Goal: Information Seeking & Learning: Learn about a topic

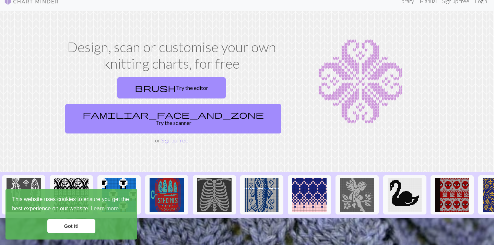
scroll to position [10, 0]
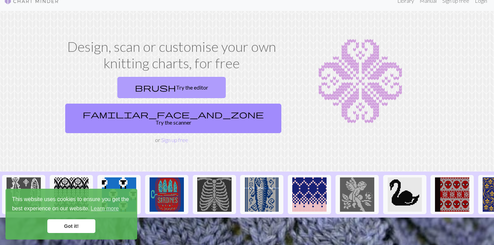
click at [124, 88] on link "brush Try the editor" at bounding box center [171, 87] width 108 height 21
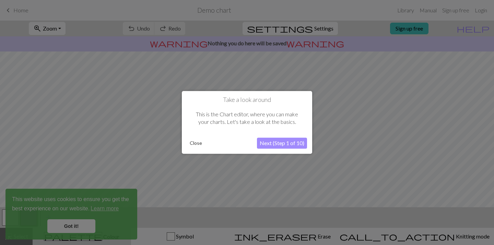
click at [271, 142] on button "Next (Step 1 of 10)" at bounding box center [282, 143] width 50 height 11
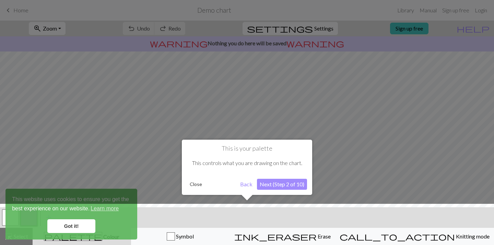
click at [79, 229] on div at bounding box center [247, 226] width 500 height 45
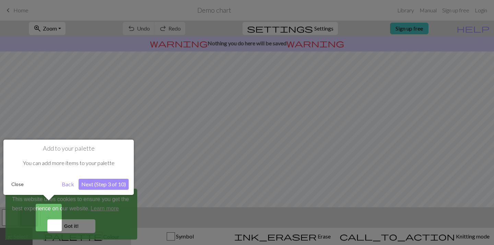
click at [70, 186] on button "Back" at bounding box center [68, 184] width 18 height 11
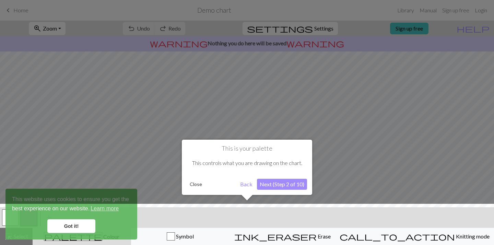
click at [289, 186] on button "Next (Step 2 of 10)" at bounding box center [282, 184] width 50 height 11
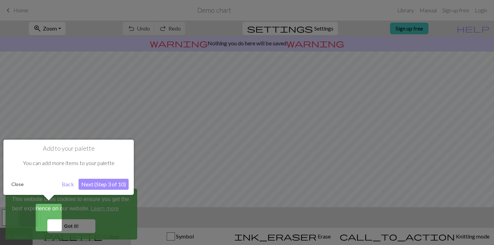
click at [109, 180] on button "Next (Step 3 of 10)" at bounding box center [103, 184] width 50 height 11
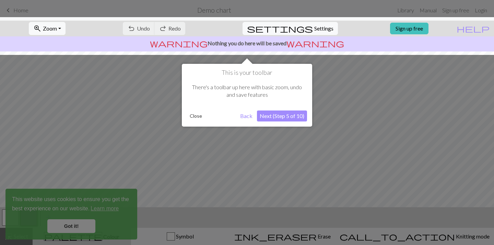
click at [279, 116] on button "Next (Step 5 of 10)" at bounding box center [282, 115] width 50 height 11
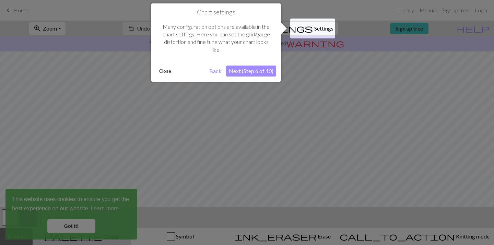
click at [248, 67] on button "Next (Step 6 of 10)" at bounding box center [251, 70] width 50 height 11
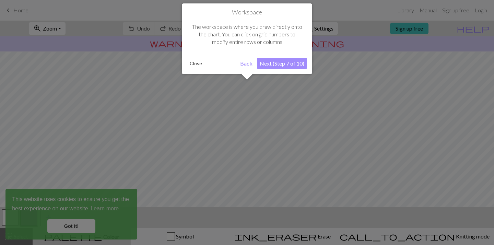
scroll to position [41, 0]
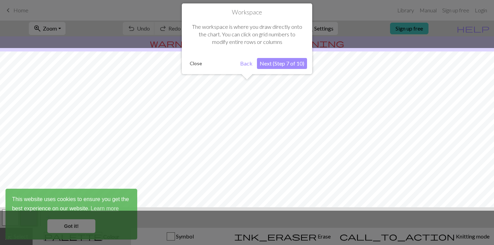
click at [274, 62] on button "Next (Step 7 of 10)" at bounding box center [282, 63] width 50 height 11
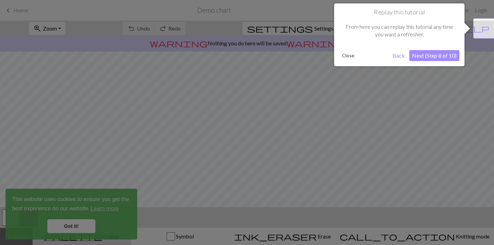
click at [416, 57] on button "Next (Step 8 of 10)" at bounding box center [434, 55] width 50 height 11
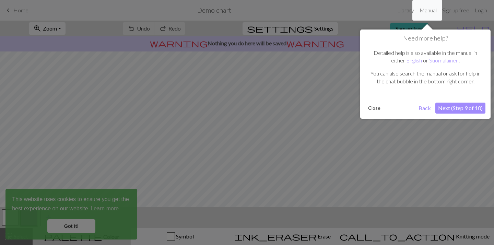
click at [442, 112] on button "Next (Step 9 of 10)" at bounding box center [460, 107] width 50 height 11
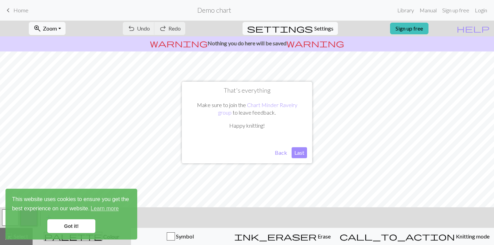
click at [295, 153] on button "Last" at bounding box center [298, 152] width 15 height 11
click at [69, 225] on link "Got it!" at bounding box center [71, 226] width 48 height 14
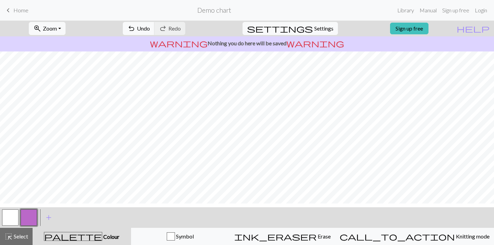
scroll to position [46, 0]
click at [155, 27] on button "undo Undo Undo" at bounding box center [139, 28] width 32 height 13
click at [166, 27] on div "undo Undo Undo redo Redo Redo" at bounding box center [154, 29] width 73 height 16
click at [313, 33] on button "settings Settings" at bounding box center [289, 28] width 95 height 13
select select "aran"
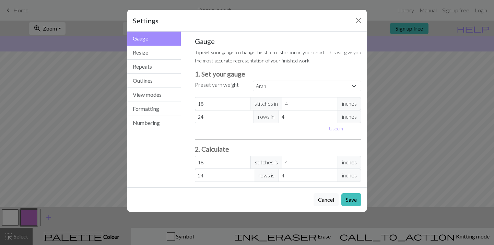
click at [326, 208] on div "Cancel Save" at bounding box center [246, 199] width 239 height 24
click at [326, 204] on button "Cancel" at bounding box center [325, 199] width 25 height 13
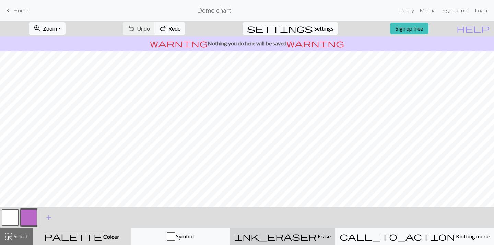
click at [320, 233] on span "Erase" at bounding box center [323, 236] width 14 height 7
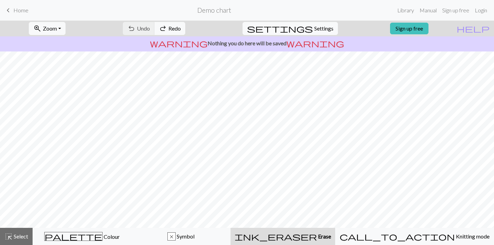
scroll to position [74, 0]
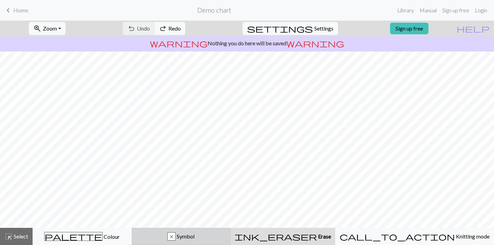
click at [175, 234] on div "x" at bounding box center [172, 236] width 8 height 8
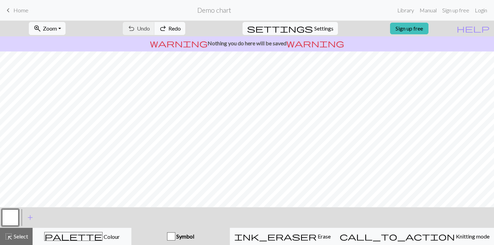
click at [16, 209] on button "button" at bounding box center [10, 217] width 16 height 16
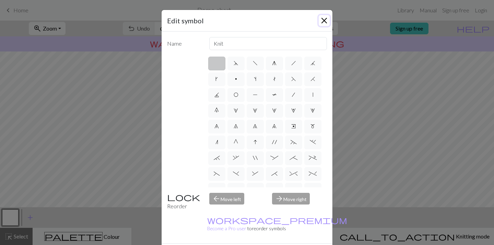
click at [325, 20] on button "Close" at bounding box center [323, 20] width 11 height 11
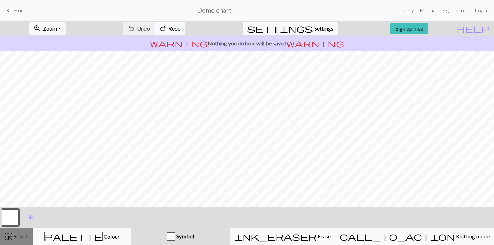
click at [17, 236] on span "Select" at bounding box center [20, 236] width 15 height 7
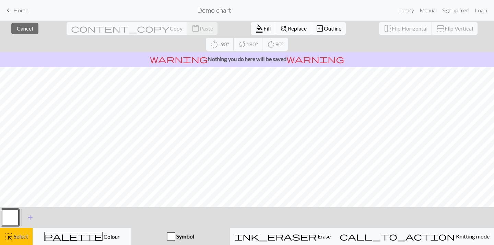
scroll to position [0, 0]
click at [24, 25] on span "Cancel" at bounding box center [25, 28] width 16 height 7
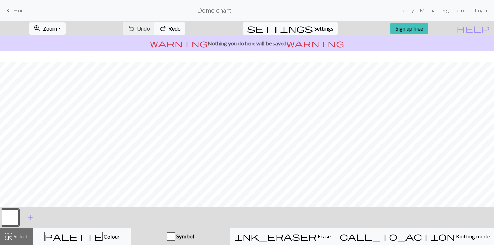
scroll to position [95, 0]
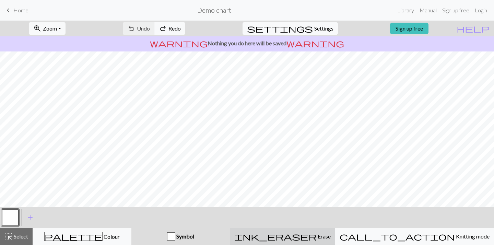
click at [314, 238] on span "ink_eraser" at bounding box center [275, 236] width 82 height 10
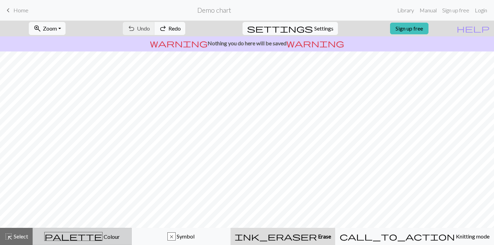
click at [111, 233] on div "palette Colour Colour" at bounding box center [82, 236] width 90 height 9
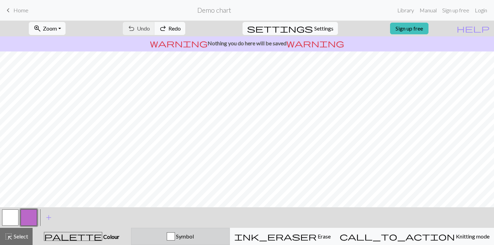
click at [175, 235] on div "button" at bounding box center [171, 236] width 8 height 8
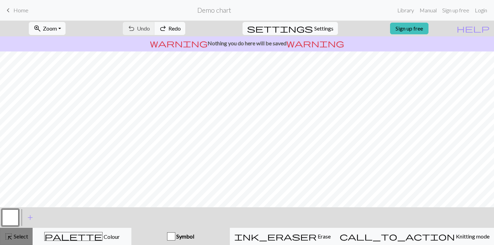
click at [14, 237] on span "Select" at bounding box center [20, 236] width 15 height 7
click at [65, 30] on button "zoom_in Zoom Zoom" at bounding box center [47, 28] width 37 height 13
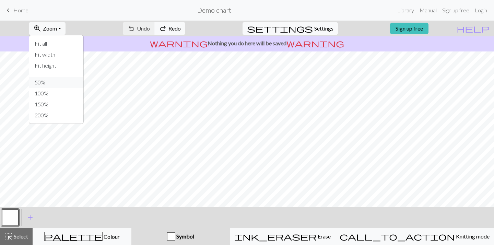
click at [58, 82] on button "50%" at bounding box center [56, 82] width 54 height 11
click at [57, 26] on span "Zoom" at bounding box center [50, 28] width 14 height 7
click at [58, 95] on button "100%" at bounding box center [56, 93] width 54 height 11
click at [314, 29] on span "Settings" at bounding box center [323, 28] width 19 height 8
select select "aran"
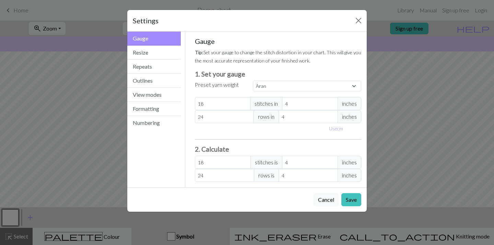
click at [351, 20] on div "Settings" at bounding box center [246, 21] width 239 height 22
click at [358, 16] on button "Close" at bounding box center [358, 20] width 11 height 11
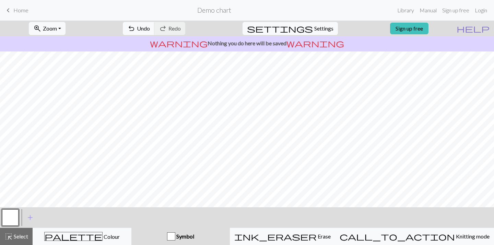
click at [485, 29] on span "help" at bounding box center [472, 29] width 33 height 10
click at [483, 29] on span "help" at bounding box center [472, 29] width 33 height 10
click at [484, 25] on span "help" at bounding box center [472, 29] width 33 height 10
click at [150, 29] on span "Undo" at bounding box center [143, 28] width 13 height 7
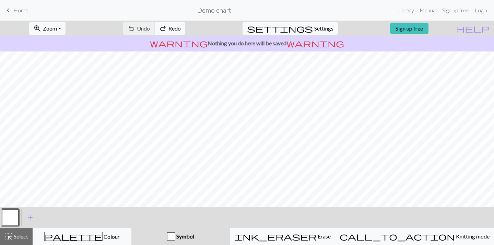
click at [176, 29] on div "undo Undo Undo redo Redo Redo" at bounding box center [154, 29] width 73 height 16
click at [320, 28] on span "Settings" at bounding box center [323, 28] width 19 height 8
select select "aran"
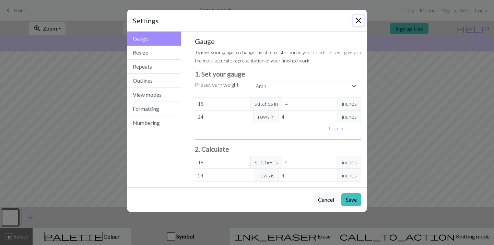
click at [358, 17] on button "Close" at bounding box center [358, 20] width 11 height 11
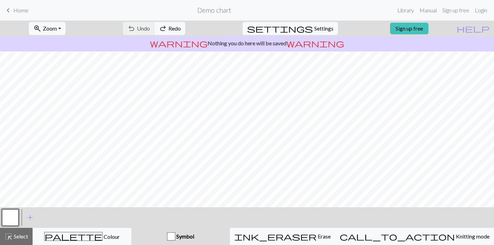
click at [24, 12] on span "Home" at bounding box center [20, 10] width 15 height 7
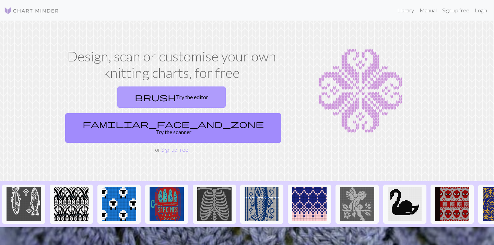
click at [127, 97] on link "brush Try the editor" at bounding box center [171, 96] width 108 height 21
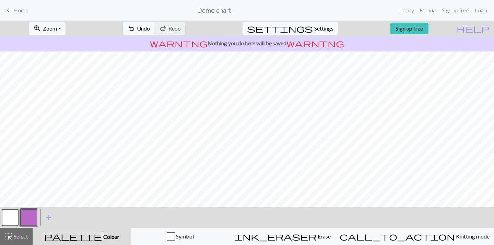
click at [32, 10] on div "keyboard_arrow_left Home Demo chart Library Manual Sign up free Login" at bounding box center [247, 10] width 494 height 14
click at [17, 14] on link "keyboard_arrow_left Home" at bounding box center [16, 10] width 24 height 12
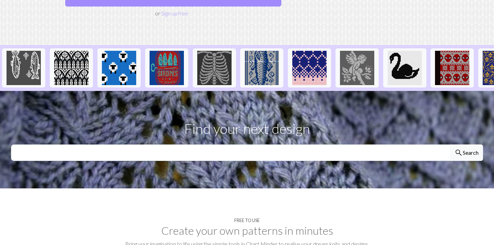
scroll to position [125, 0]
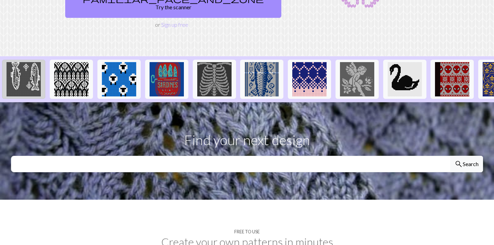
click at [30, 66] on img at bounding box center [24, 79] width 34 height 34
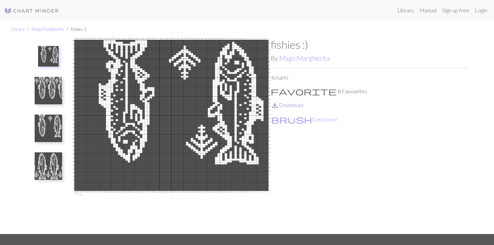
click at [290, 104] on link "save_alt Download" at bounding box center [286, 104] width 33 height 7
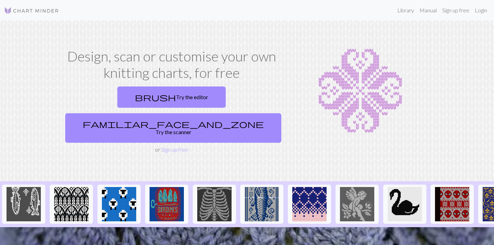
scroll to position [53, 0]
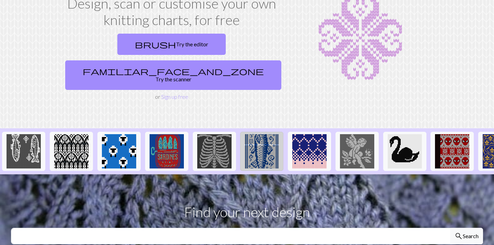
click at [262, 134] on img at bounding box center [261, 151] width 34 height 34
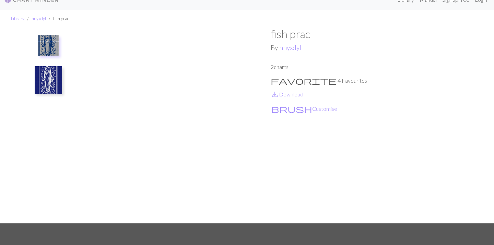
scroll to position [12, 0]
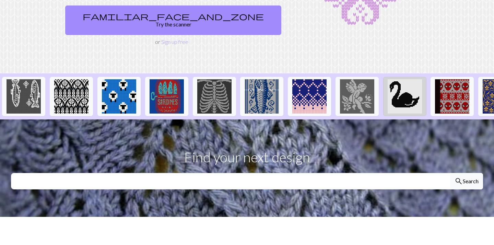
scroll to position [108, 0]
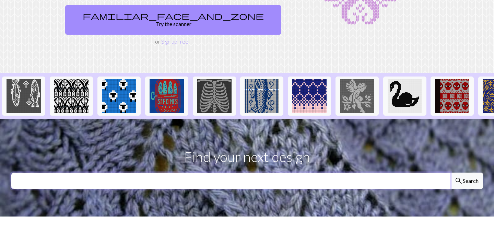
click at [392, 172] on input "text" at bounding box center [230, 180] width 439 height 16
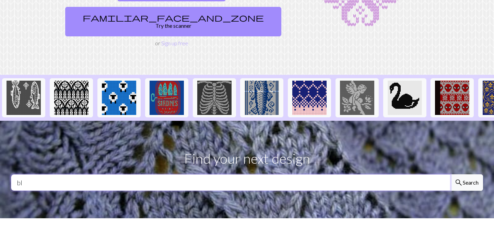
type input "b"
type input "empty"
click at [450, 174] on button "search Search" at bounding box center [466, 182] width 33 height 16
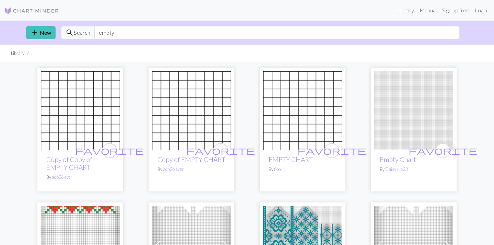
click at [95, 109] on img at bounding box center [80, 110] width 79 height 79
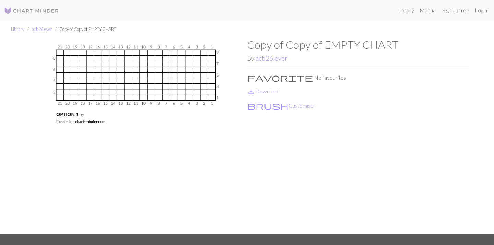
click at [149, 65] on img at bounding box center [136, 136] width 222 height 196
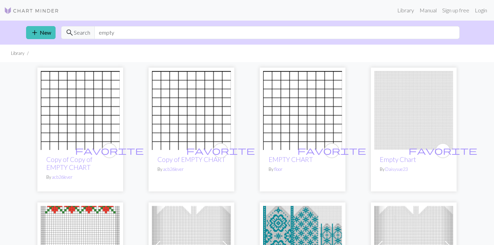
click at [421, 120] on img at bounding box center [413, 110] width 79 height 79
click at [39, 33] on link "add New" at bounding box center [40, 32] width 29 height 13
click at [27, 9] on img at bounding box center [31, 11] width 55 height 8
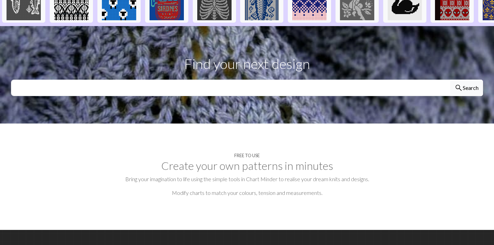
scroll to position [201, 0]
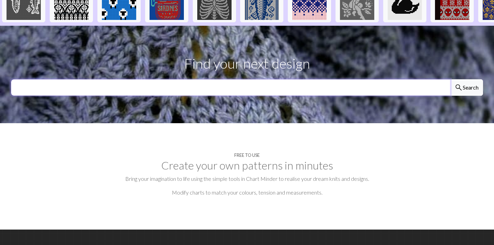
click at [134, 79] on input "text" at bounding box center [230, 87] width 439 height 16
type input "empty"
click at [450, 79] on button "search Search" at bounding box center [466, 87] width 33 height 16
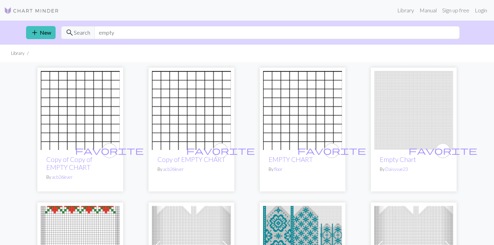
click at [52, 101] on img at bounding box center [80, 110] width 79 height 79
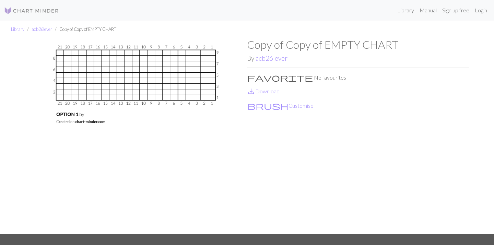
click at [18, 16] on div "Library Manual Sign up free Login" at bounding box center [247, 10] width 494 height 14
click at [17, 8] on img at bounding box center [31, 11] width 55 height 8
